Goal: Complete application form: Complete application form

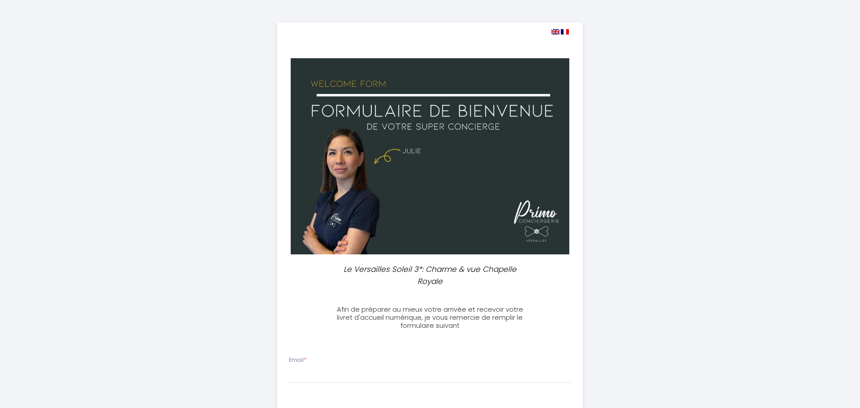
select select
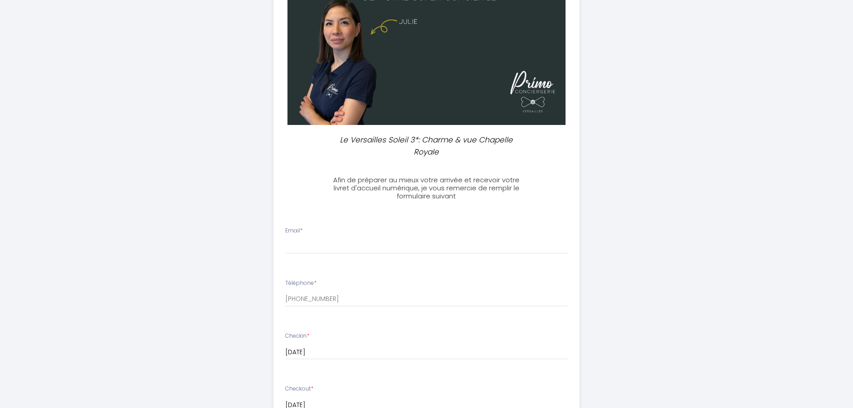
scroll to position [134, 0]
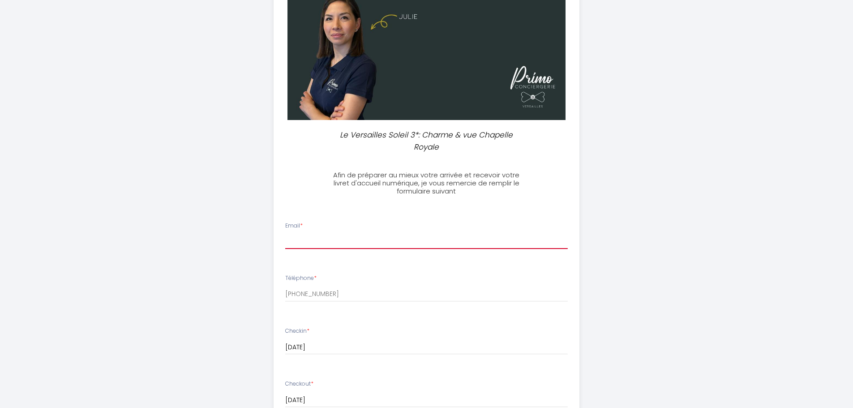
click at [331, 241] on input "Email *" at bounding box center [426, 241] width 283 height 16
type input "[EMAIL_ADDRESS][DOMAIN_NAME]"
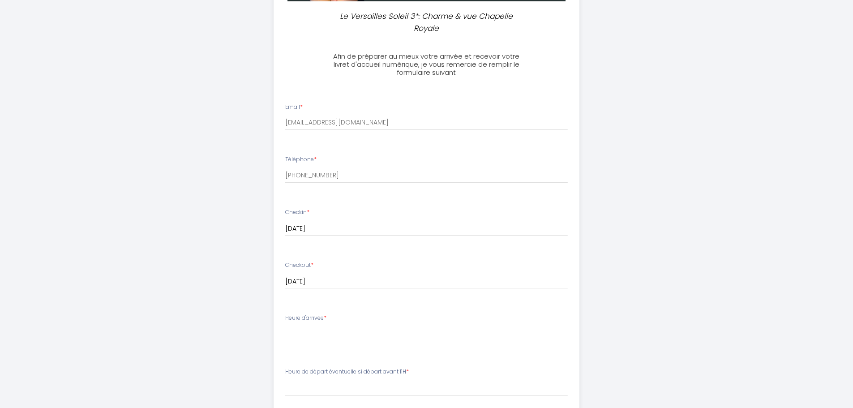
scroll to position [314, 0]
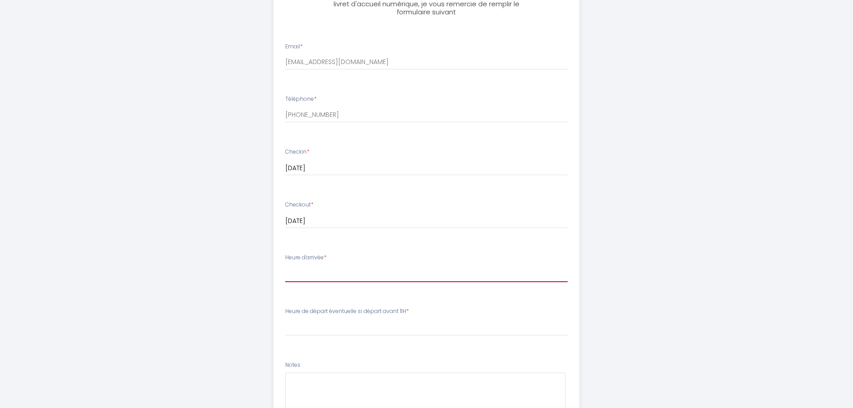
click at [337, 273] on select "16:00 16:30 17:00 17:30 18:00 18:30 19:00 19:30 20:00 20:30 21:00 21:30 22:00 2…" at bounding box center [426, 273] width 283 height 17
select select "16:00"
click at [285, 265] on select "16:00 16:30 17:00 17:30 18:00 18:30 19:00 19:30 20:00 20:30 21:00 21:30 22:00 2…" at bounding box center [426, 273] width 283 height 17
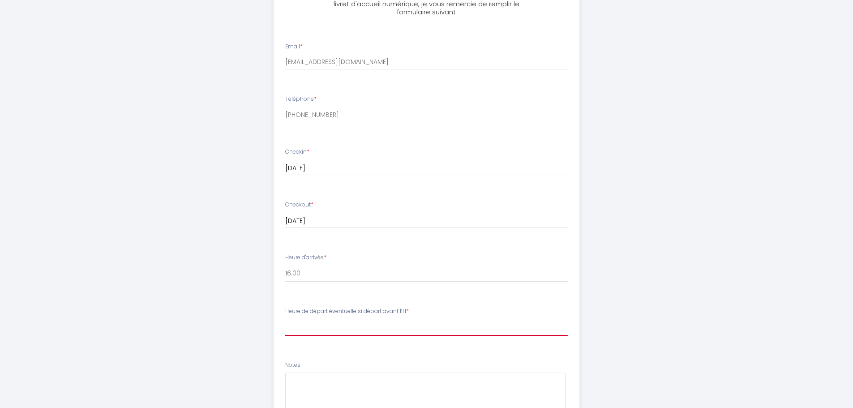
click at [366, 327] on select "00:00 00:30 01:00 01:30 02:00 02:30 03:00 03:30 04:00 04:30 05:00 05:30 06:00 0…" at bounding box center [426, 327] width 283 height 17
select select "11:00"
click at [285, 319] on select "00:00 00:30 01:00 01:30 02:00 02:30 03:00 03:30 04:00 04:30 05:00 05:30 06:00 0…" at bounding box center [426, 327] width 283 height 17
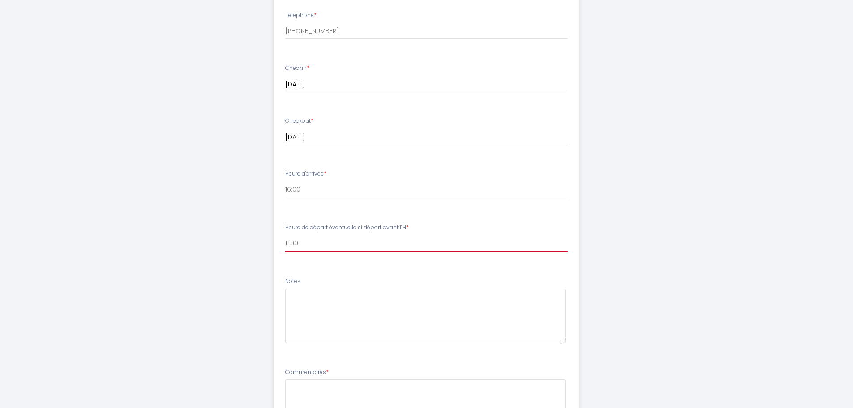
scroll to position [403, 0]
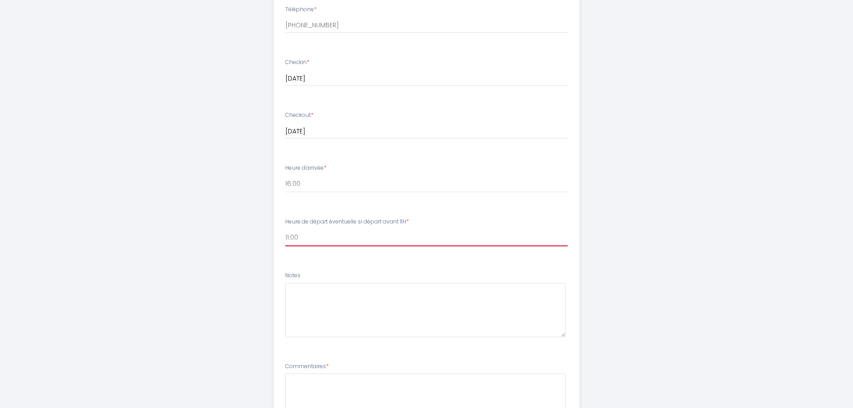
click at [306, 237] on select "00:00 00:30 01:00 01:30 02:00 02:30 03:00 03:30 04:00 04:30 05:00 05:30 06:00 0…" at bounding box center [426, 237] width 283 height 17
click at [327, 306] on textarea at bounding box center [425, 310] width 280 height 54
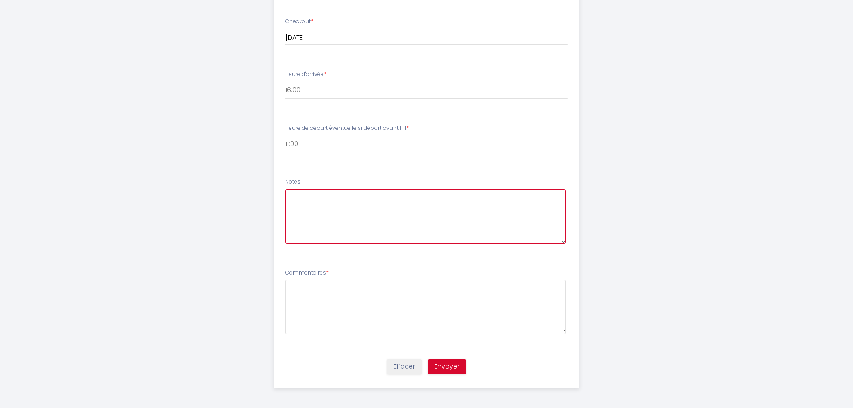
scroll to position [499, 0]
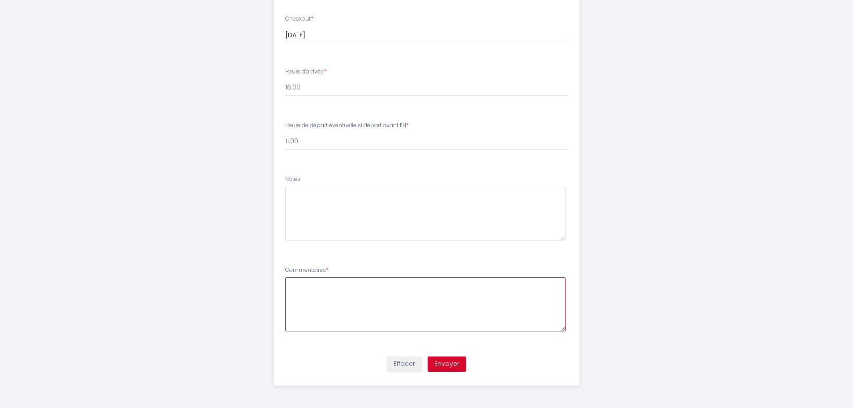
click at [344, 291] on textarea at bounding box center [425, 304] width 280 height 54
drag, startPoint x: 302, startPoint y: 281, endPoint x: 259, endPoint y: 284, distance: 43.1
paste textarea "nous réjouissons de notre séjour dans votre appartement."
type textarea "Nous nous réjouissons de notre séjour dans votre appartement. Salutations, [PER…"
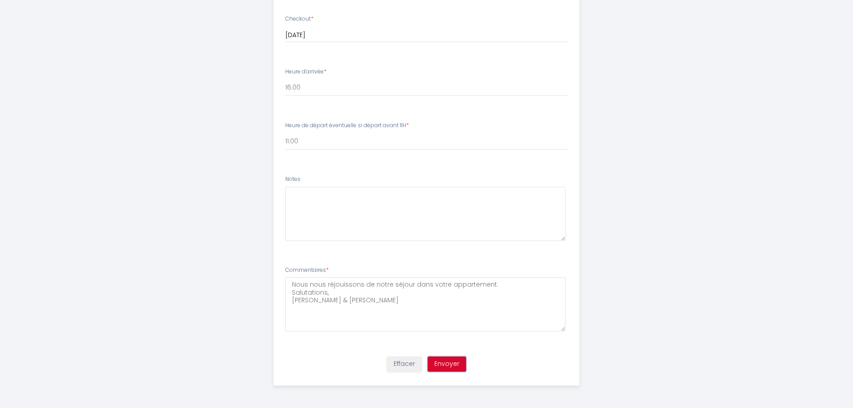
click at [450, 368] on button "Envoyer" at bounding box center [447, 364] width 39 height 15
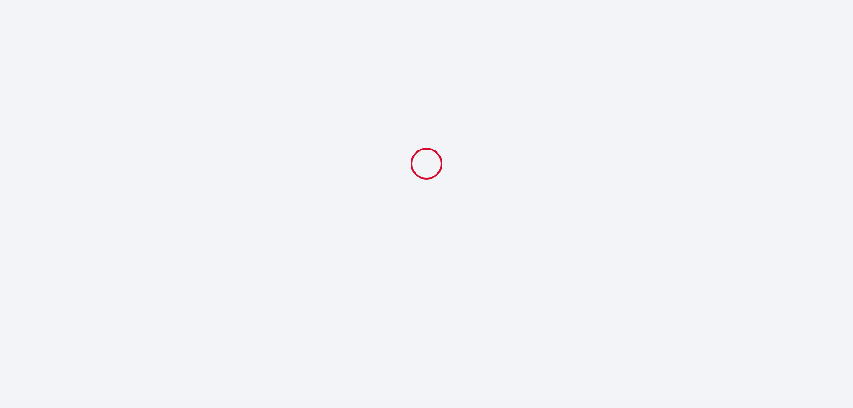
scroll to position [0, 0]
select select "11:00"
